Goal: Information Seeking & Learning: Learn about a topic

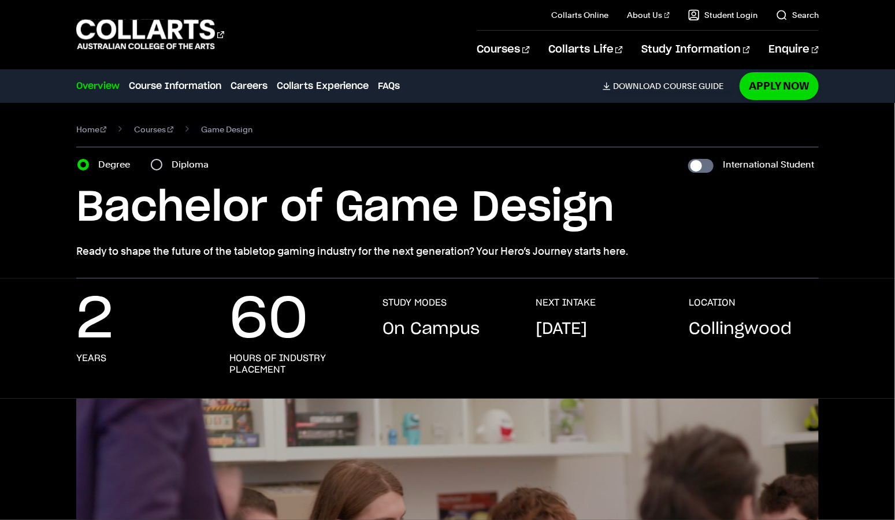
drag, startPoint x: 630, startPoint y: 268, endPoint x: 80, endPoint y: 264, distance: 550.4
click at [80, 260] on p "Ready to shape the future of the tabletop gaming industry for the next generati…" at bounding box center [447, 251] width 743 height 16
copy p "eady to shape the future of the tabletop gaming industry for the next generatio…"
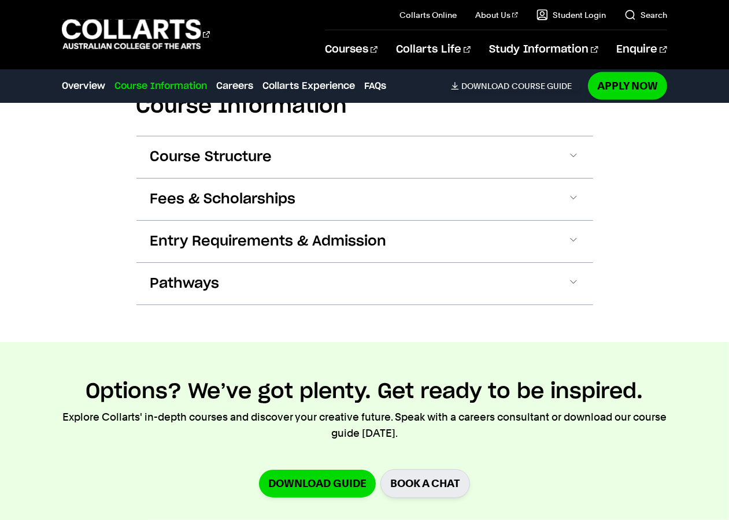
scroll to position [1659, 0]
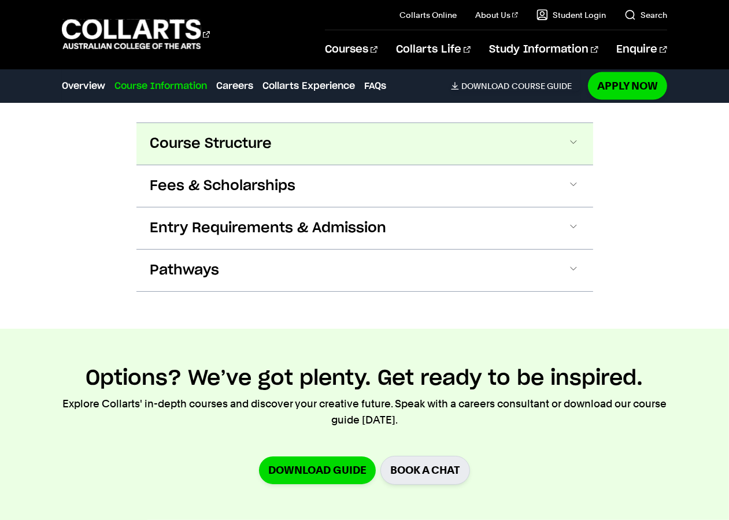
click at [359, 165] on button "Course Structure" at bounding box center [364, 144] width 457 height 42
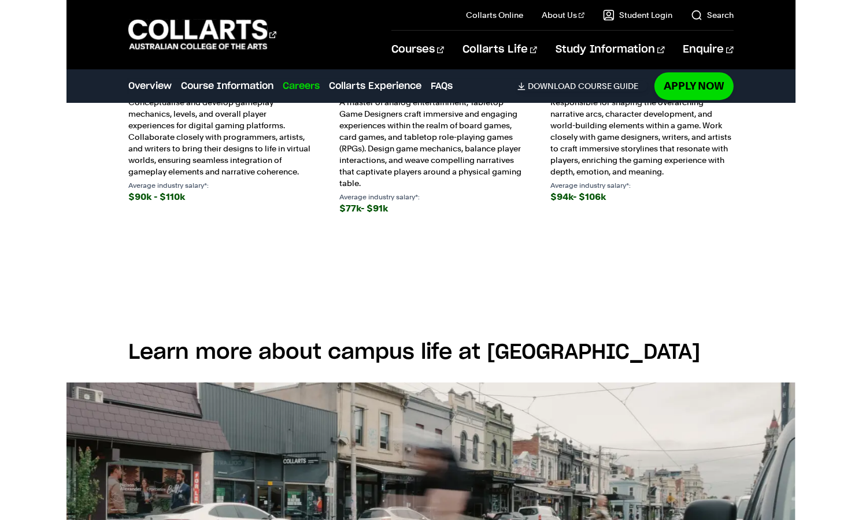
scroll to position [3311, 0]
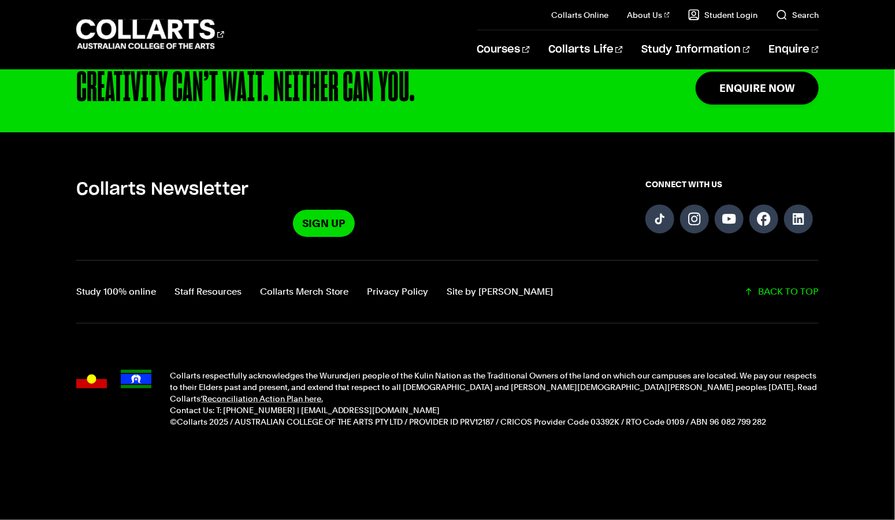
scroll to position [3099, 0]
drag, startPoint x: 295, startPoint y: 404, endPoint x: 249, endPoint y: 402, distance: 46.8
click at [249, 405] on p "Contact Us: T: [PHONE_NUMBER] | [EMAIL_ADDRESS][DOMAIN_NAME]" at bounding box center [495, 411] width 650 height 12
copy p "1300 818 777"
